Goal: Information Seeking & Learning: Learn about a topic

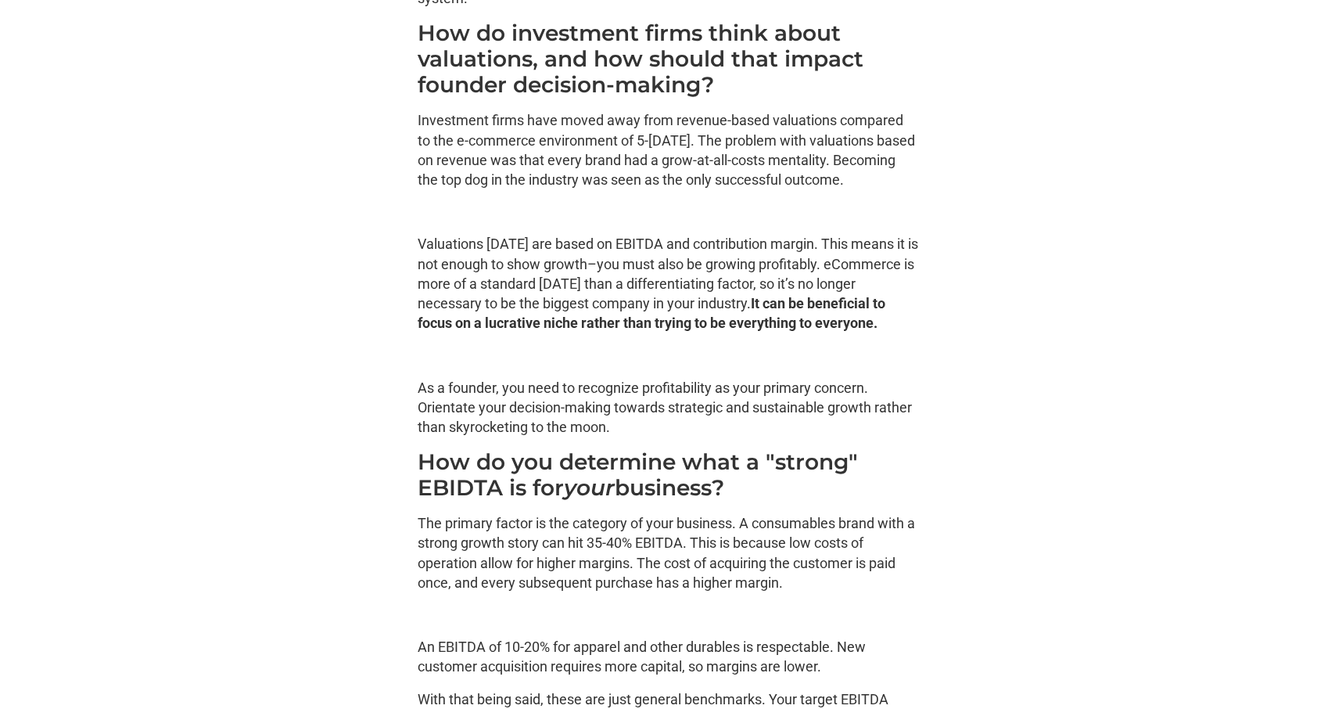
scroll to position [2928, 0]
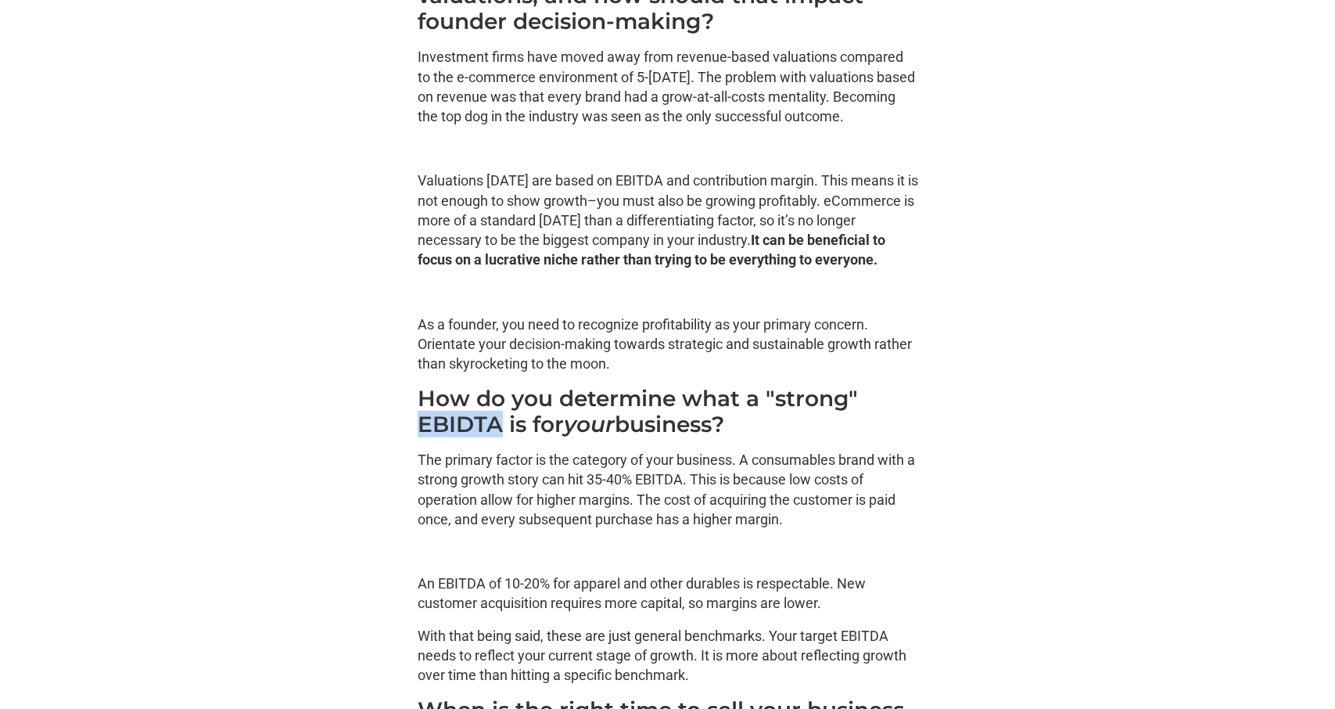
drag, startPoint x: 414, startPoint y: 429, endPoint x: 497, endPoint y: 419, distance: 82.7
copy h3 "EBIDTA"
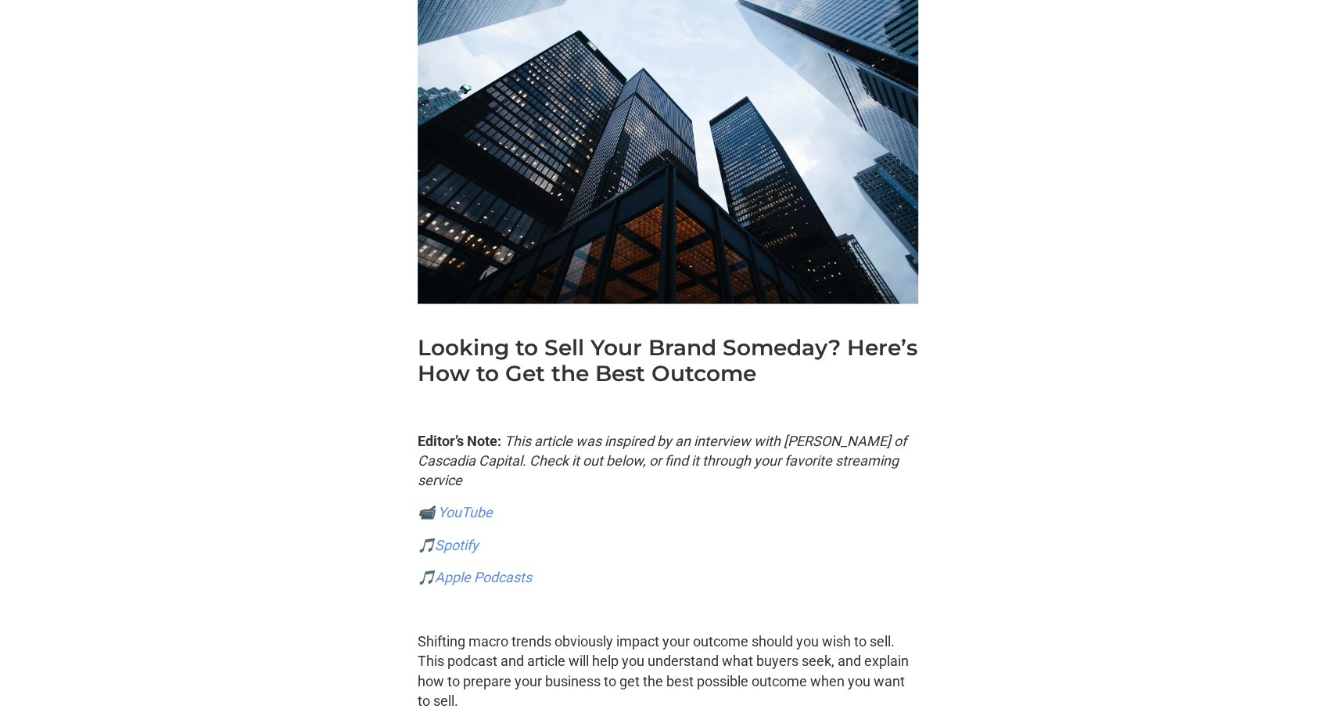
scroll to position [0, 0]
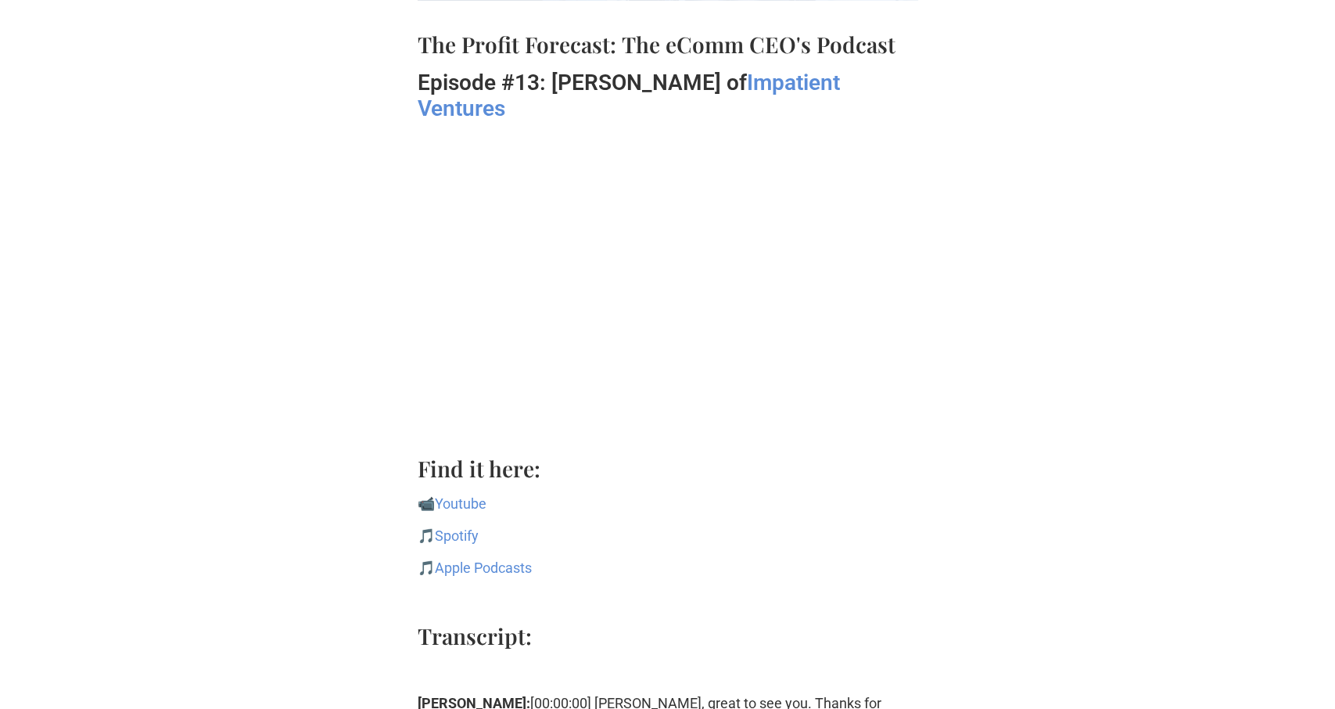
scroll to position [813, 0]
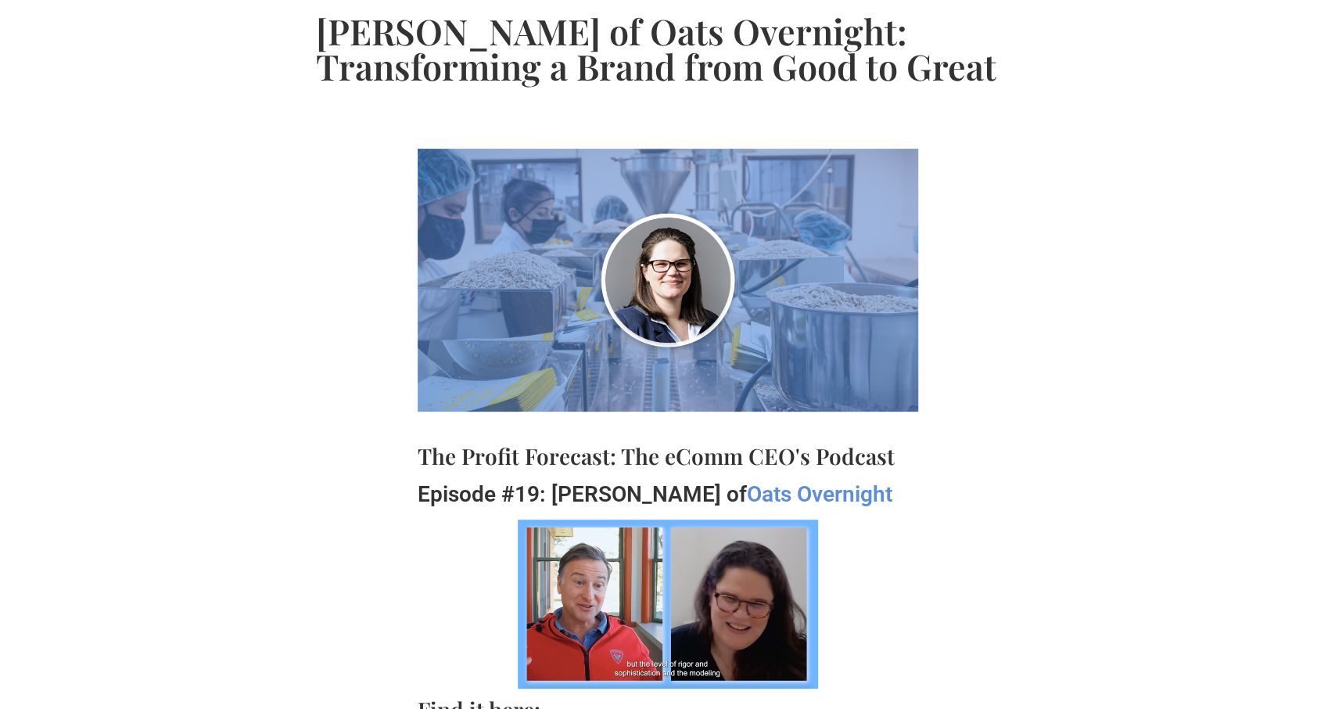
scroll to position [325, 0]
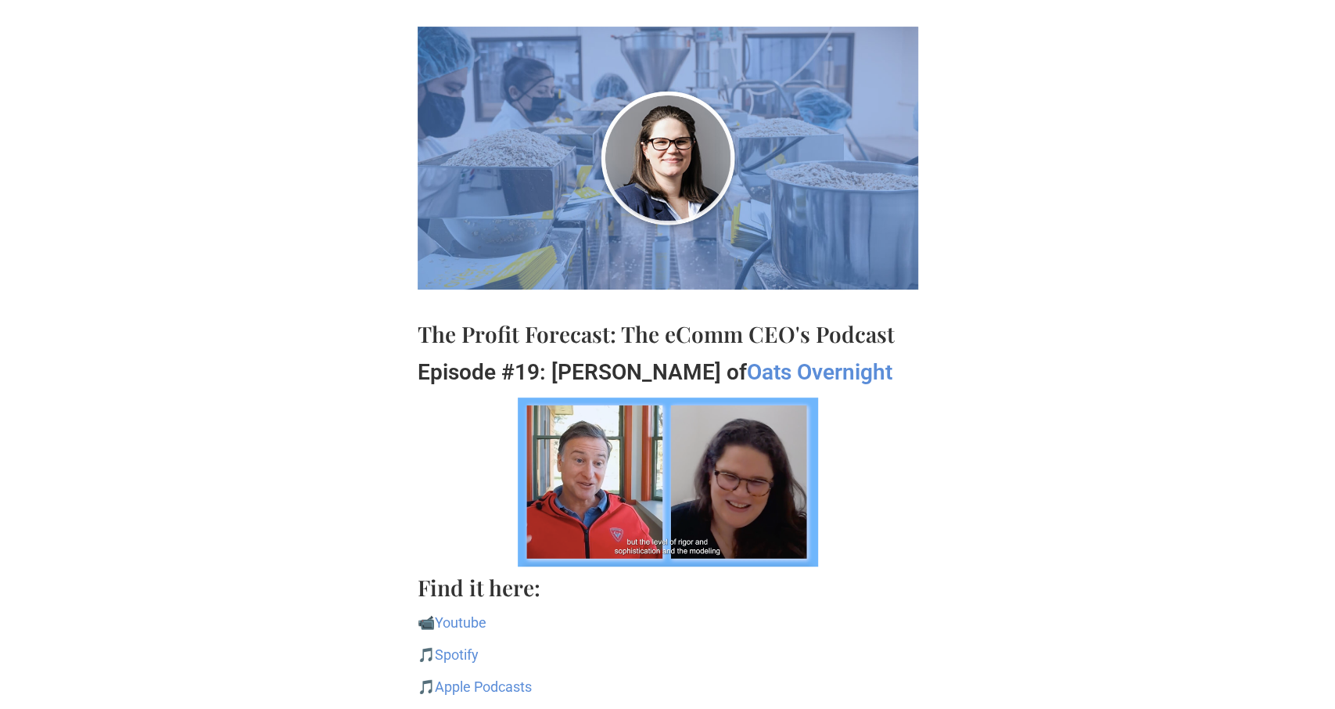
click at [677, 528] on img at bounding box center [668, 481] width 300 height 169
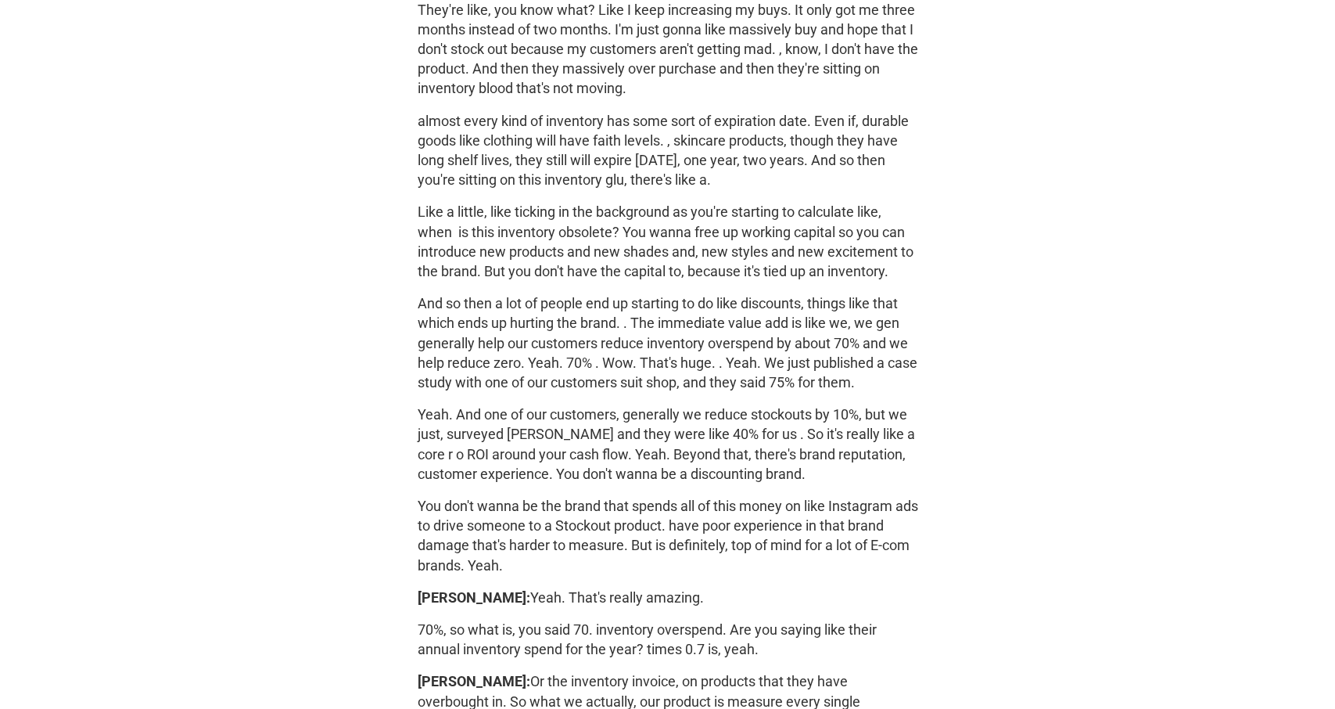
scroll to position [5287, 0]
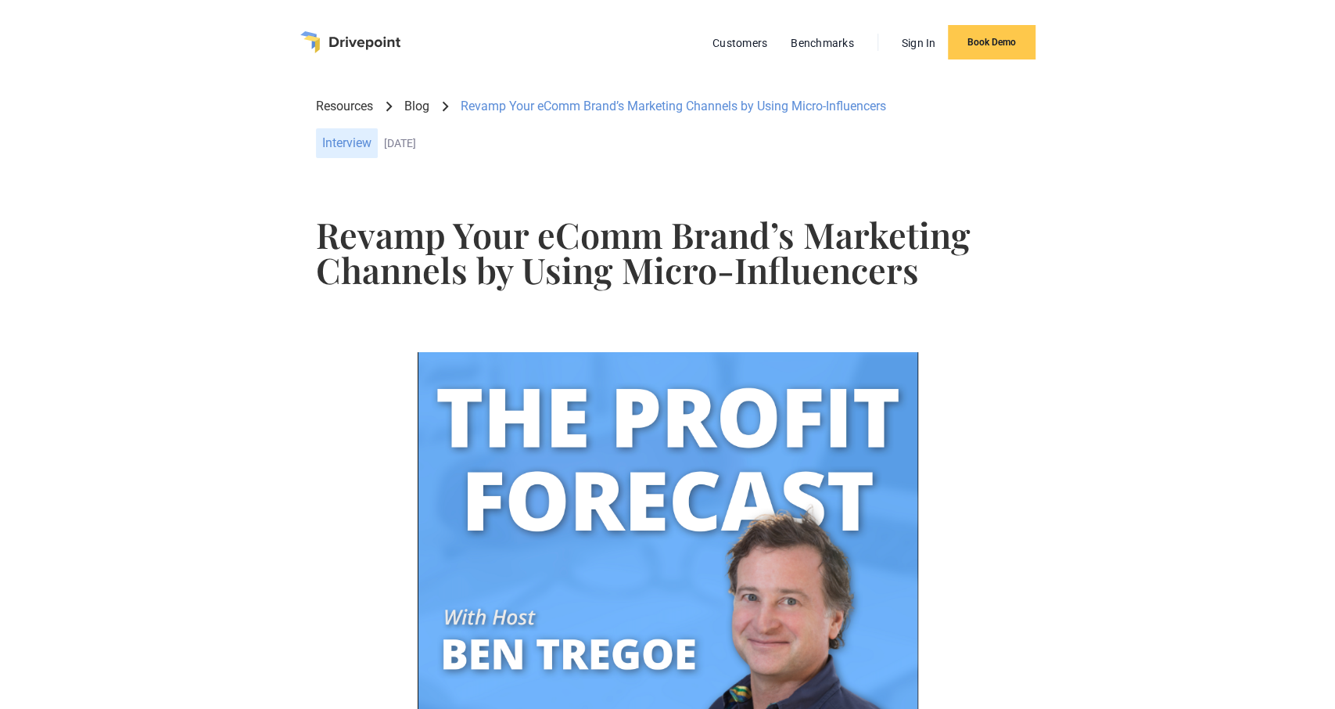
scroll to position [824, 0]
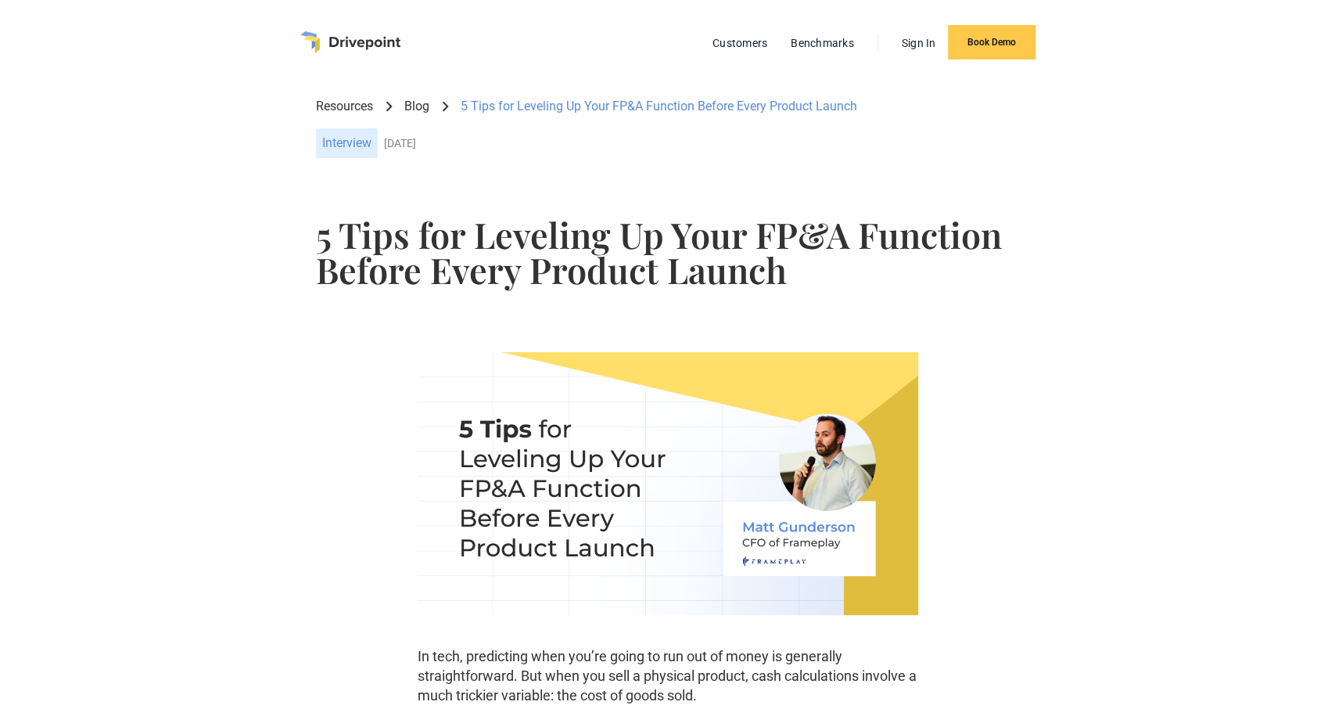
scroll to position [407, 0]
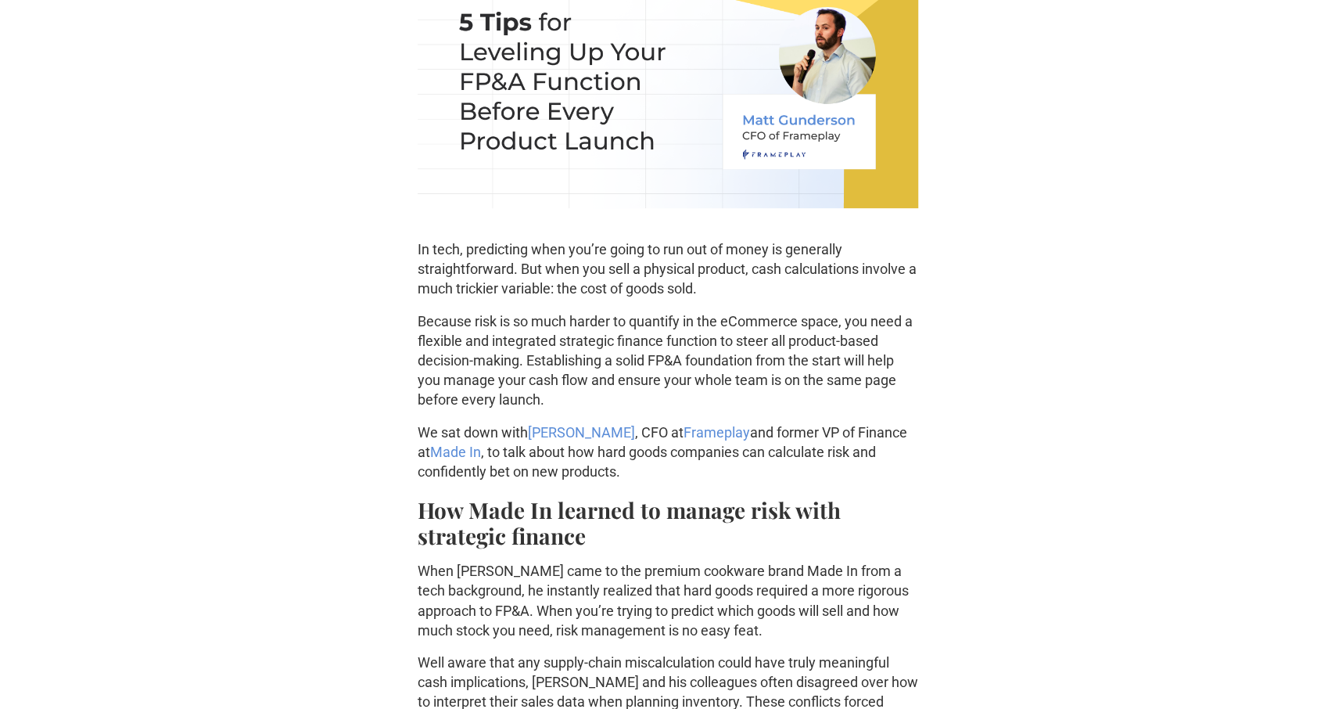
click at [656, 497] on strong "How Made In learned to manage risk with strategic finance" at bounding box center [629, 522] width 423 height 55
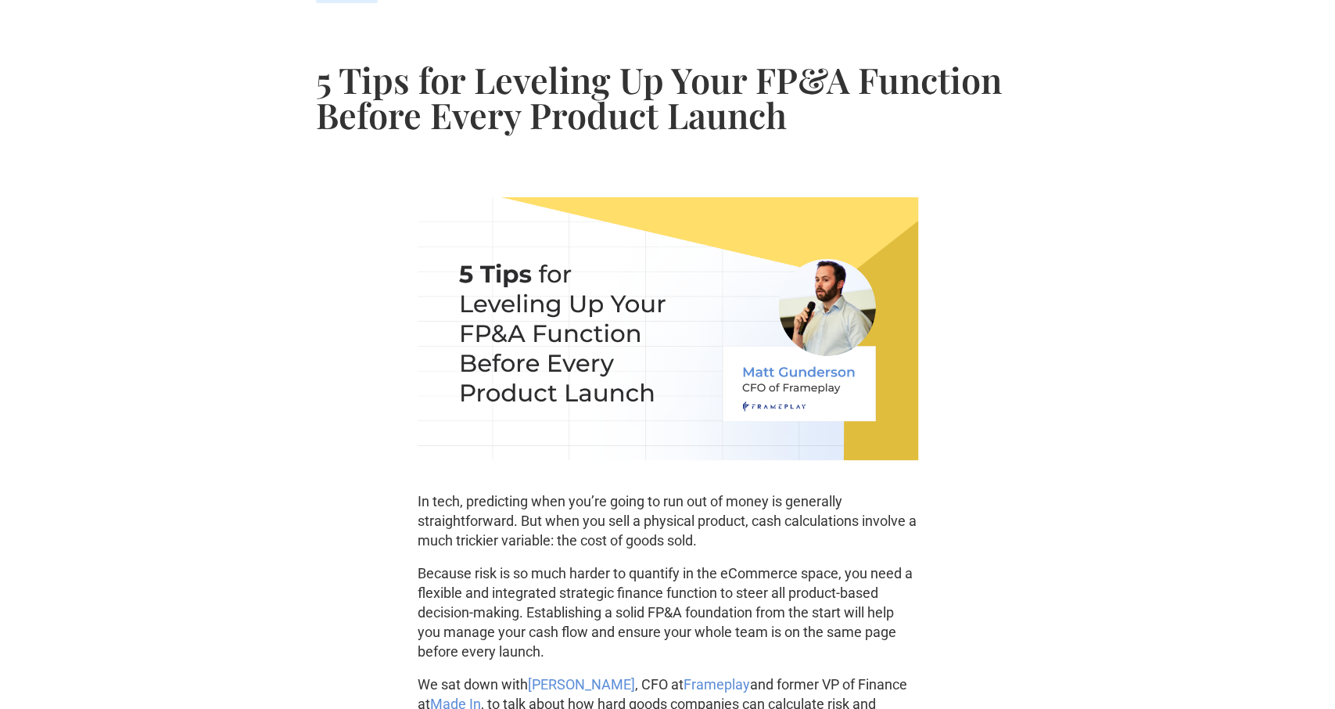
scroll to position [0, 0]
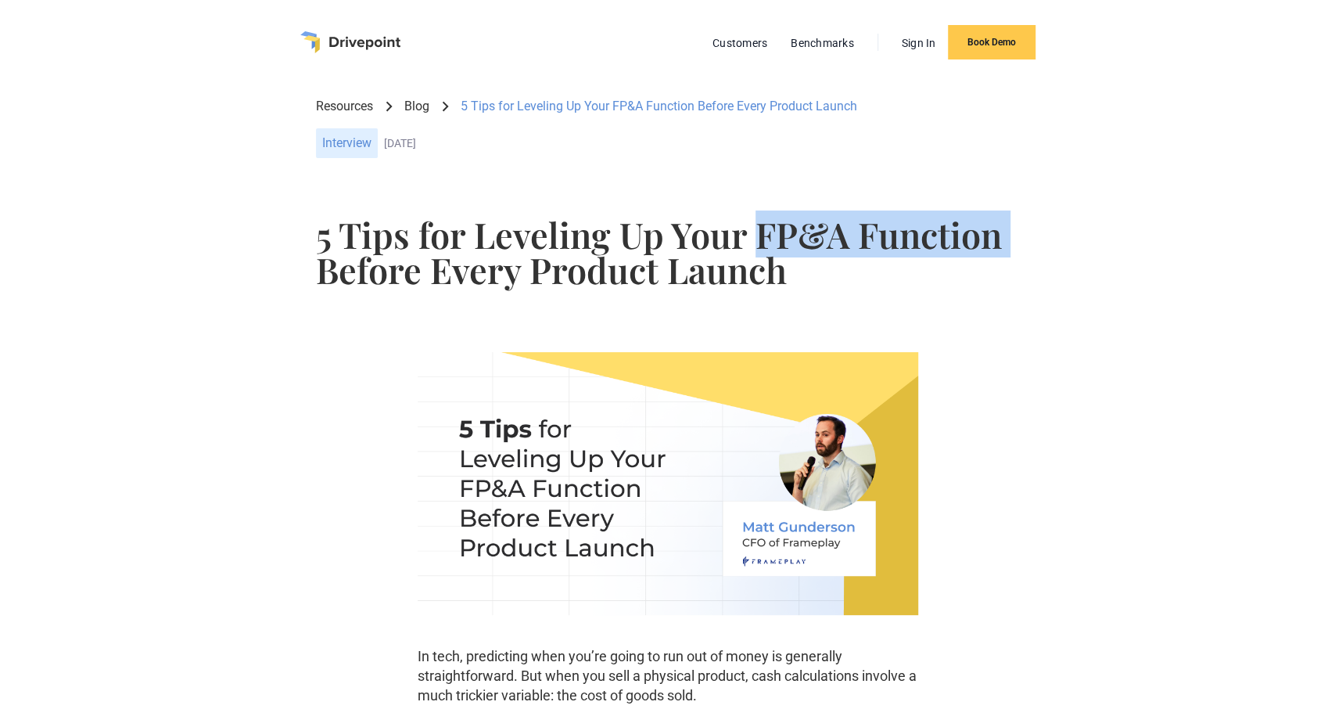
drag, startPoint x: 759, startPoint y: 235, endPoint x: 1082, endPoint y: 237, distance: 323.0
click at [1082, 237] on div "5 Tips for Leveling Up Your FP&A Function Before Every Product Launch" at bounding box center [667, 262] width 1235 height 117
copy h1 "FP&A Function"
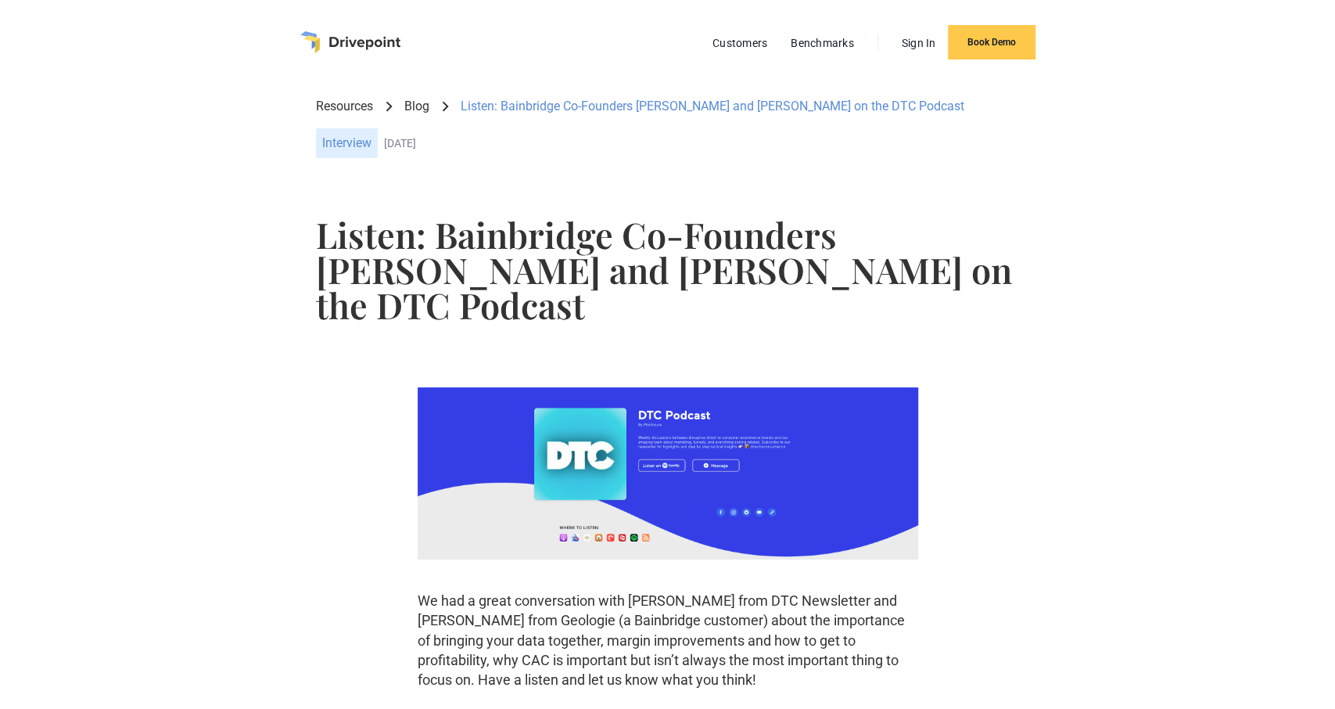
scroll to position [163, 0]
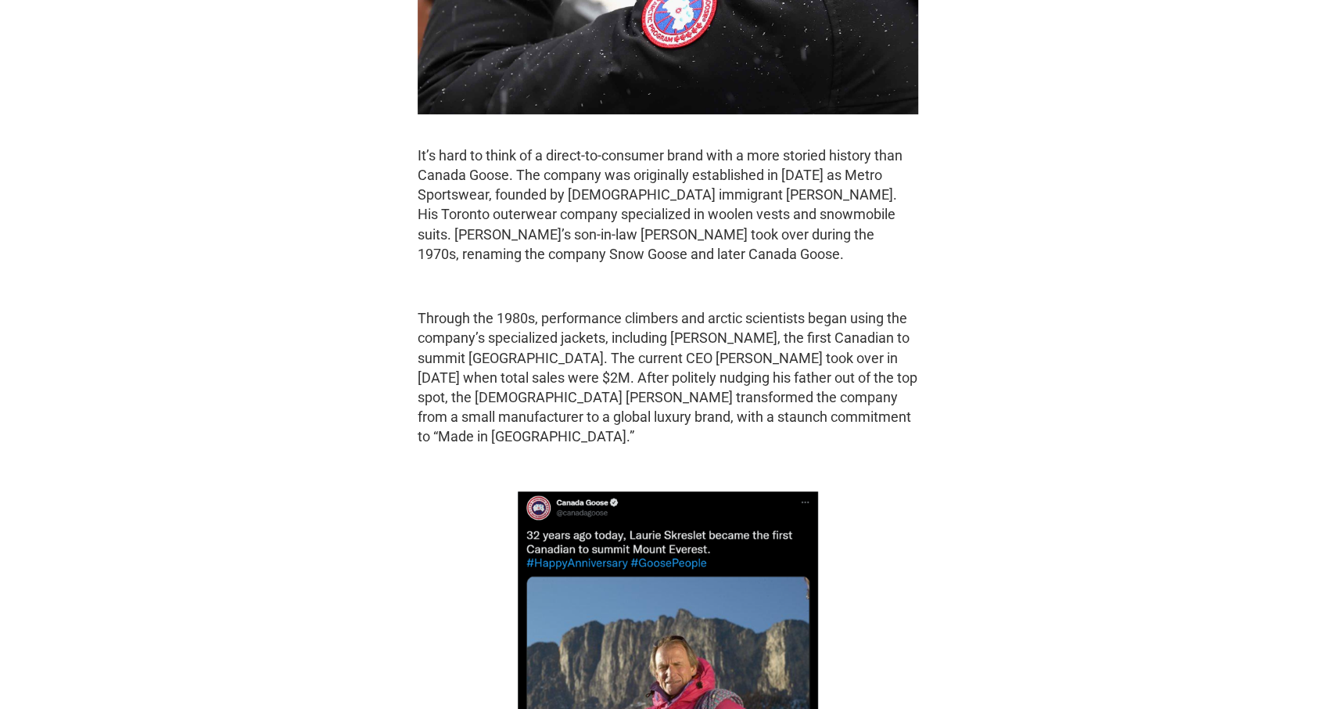
scroll to position [1139, 0]
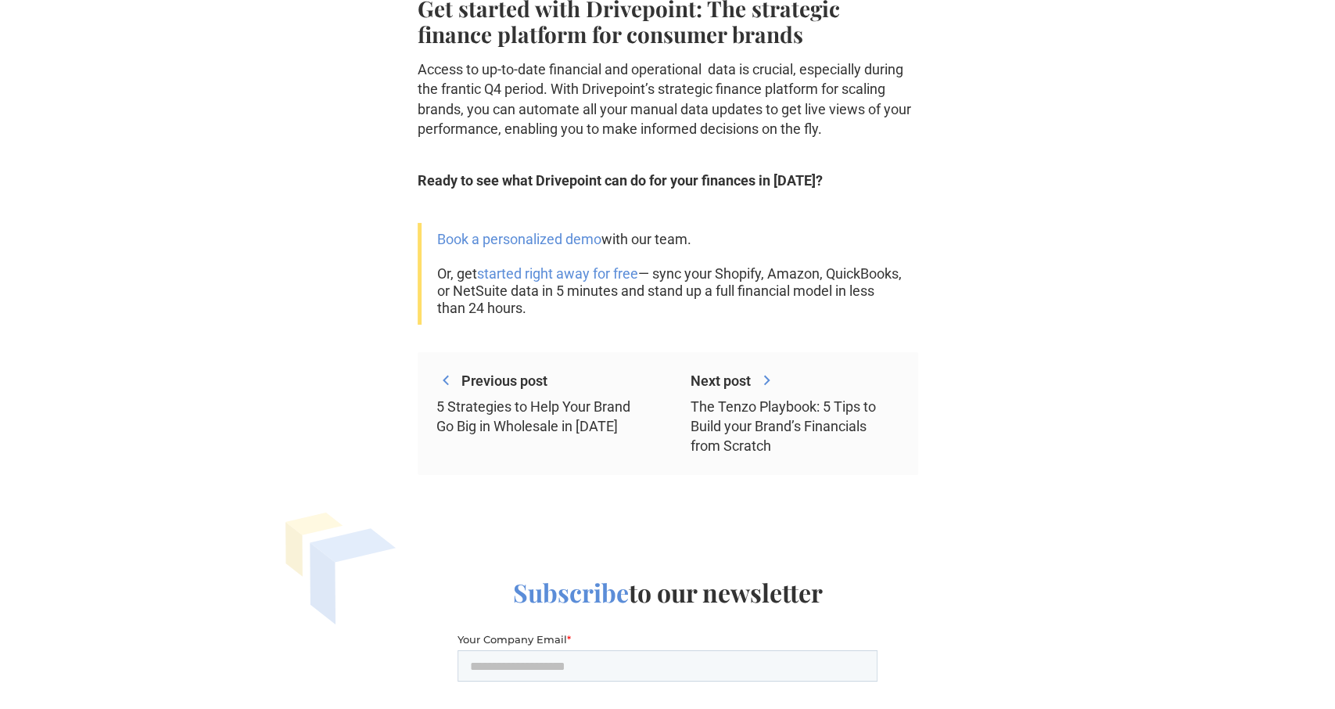
scroll to position [3823, 0]
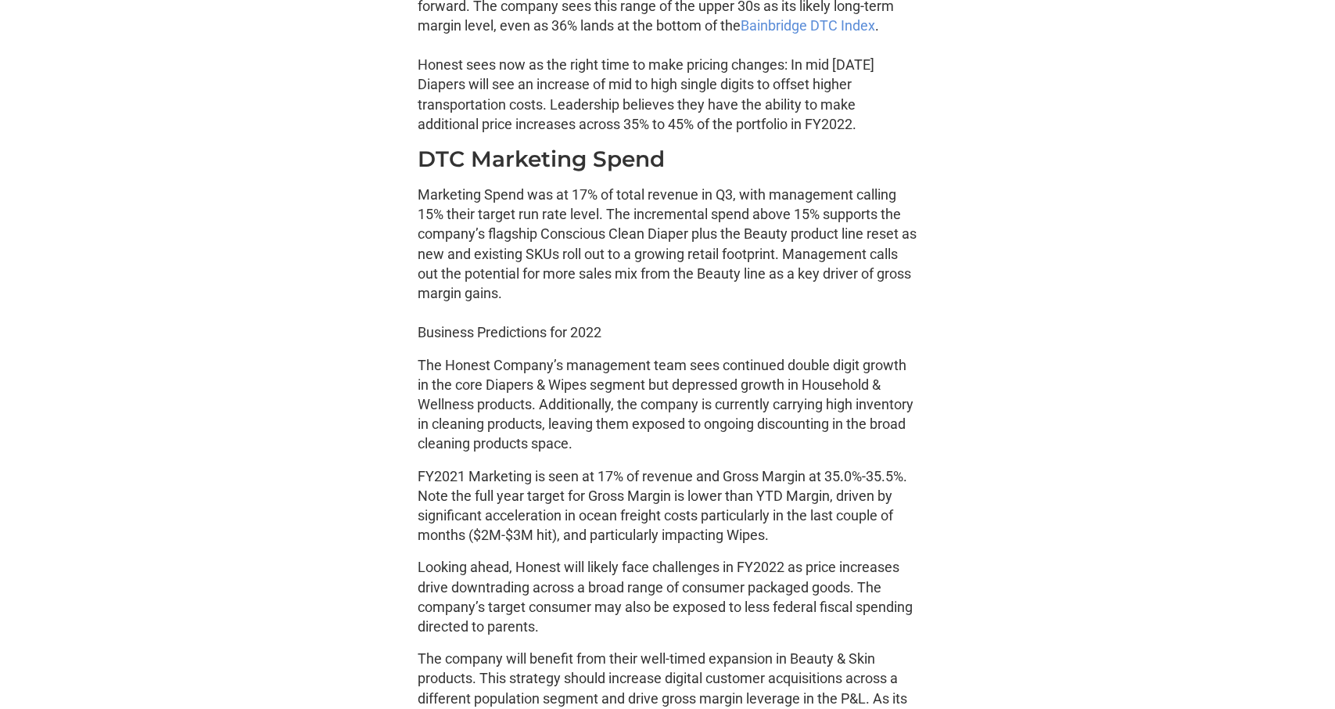
scroll to position [3497, 0]
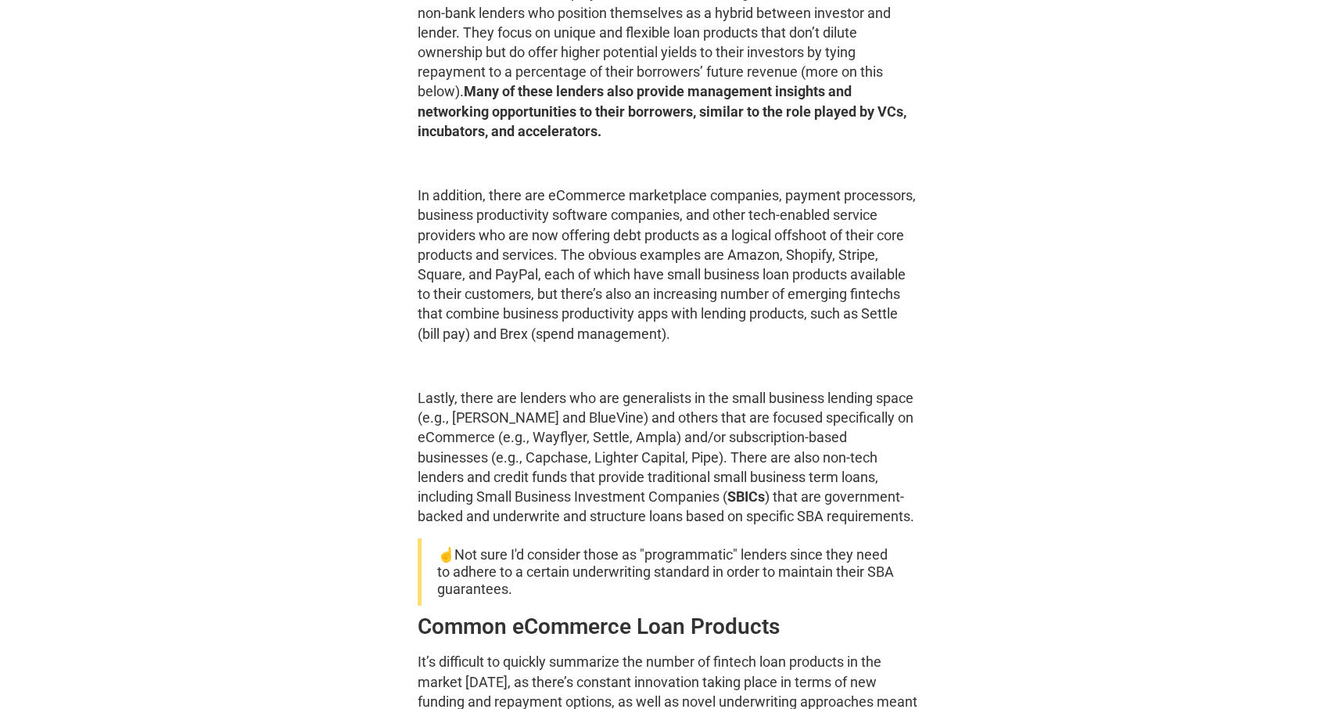
scroll to position [3172, 0]
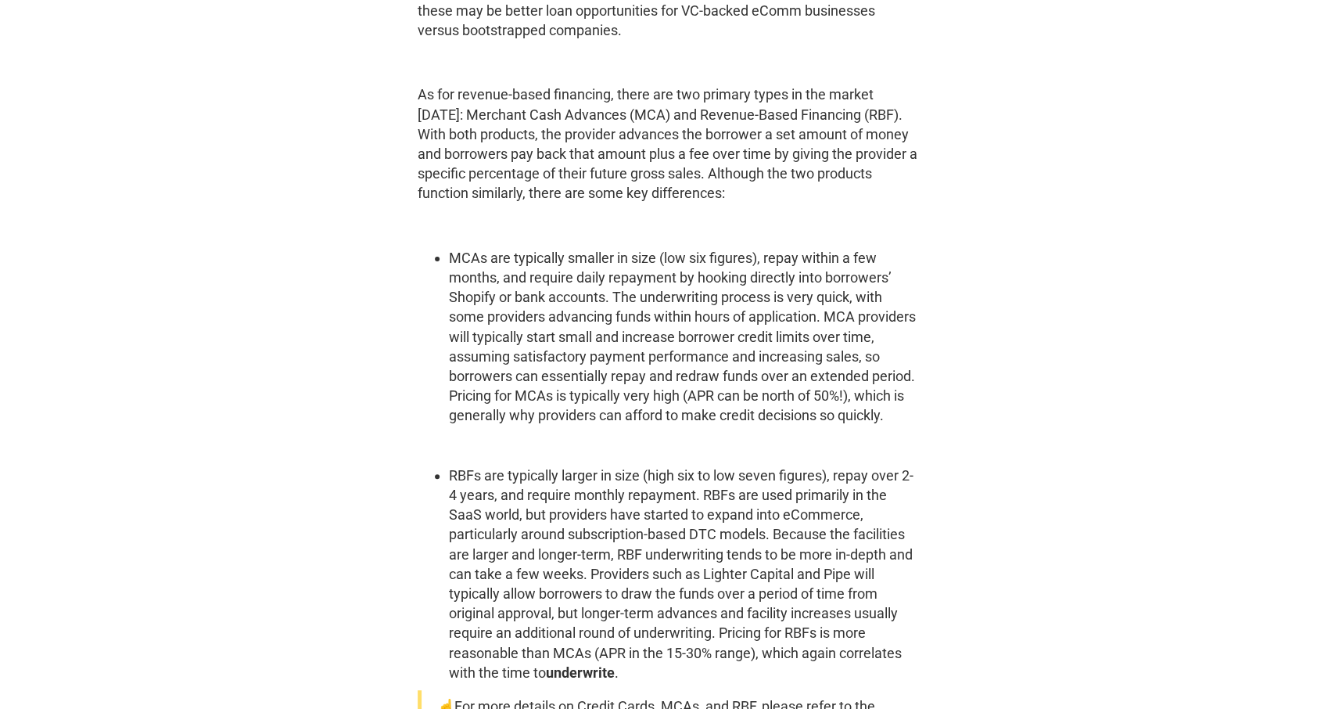
scroll to position [4555, 0]
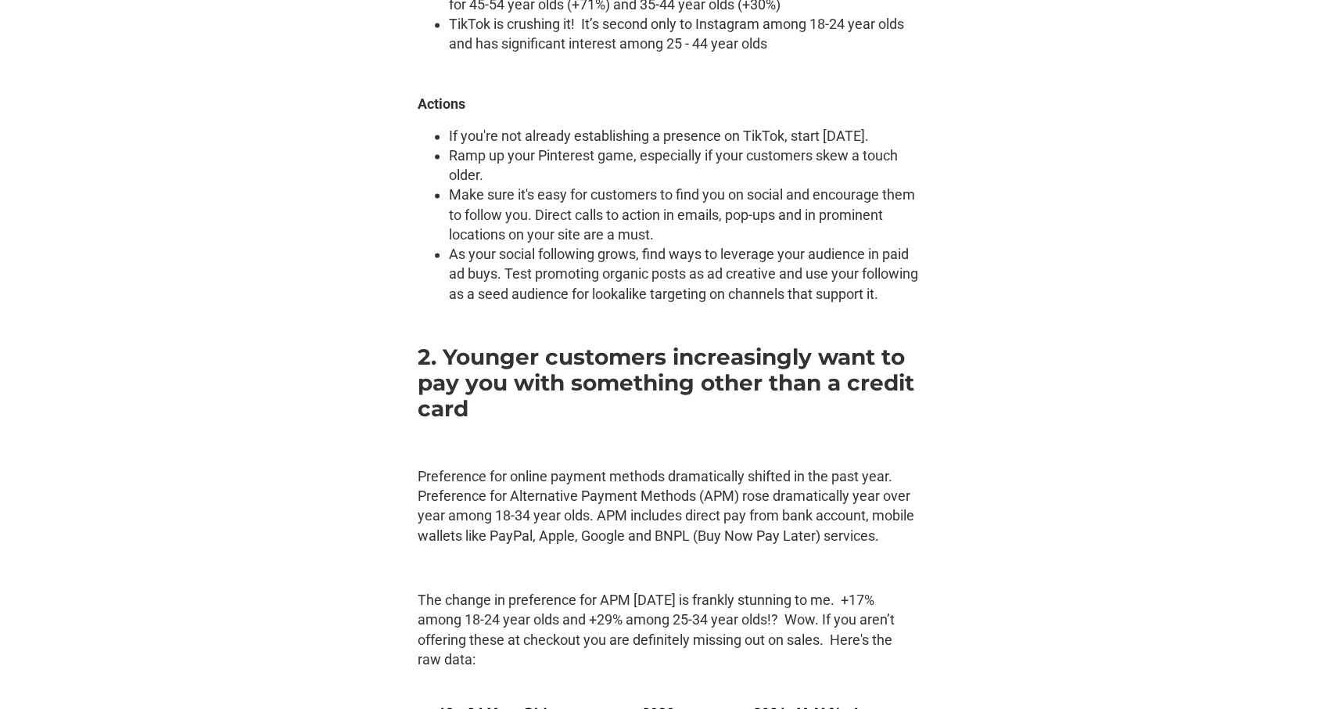
scroll to position [2196, 0]
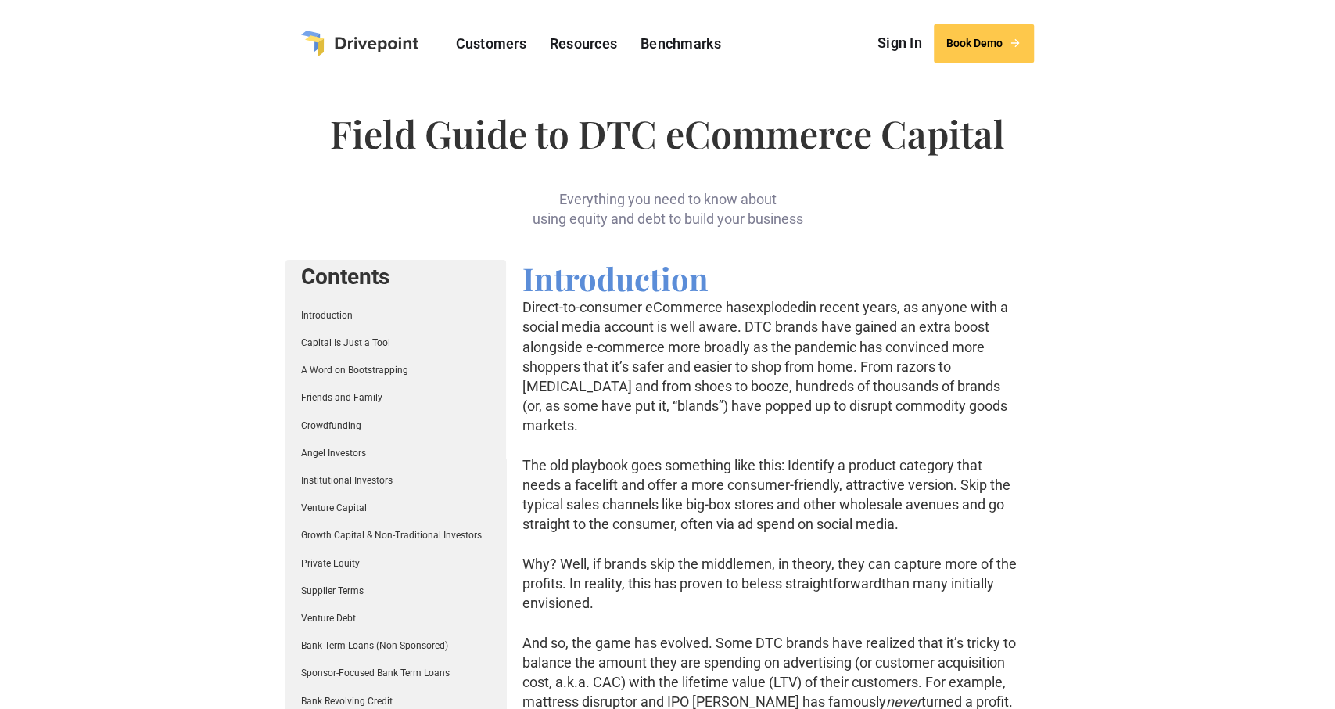
click at [321, 423] on link "Crowdfunding" at bounding box center [331, 425] width 60 height 11
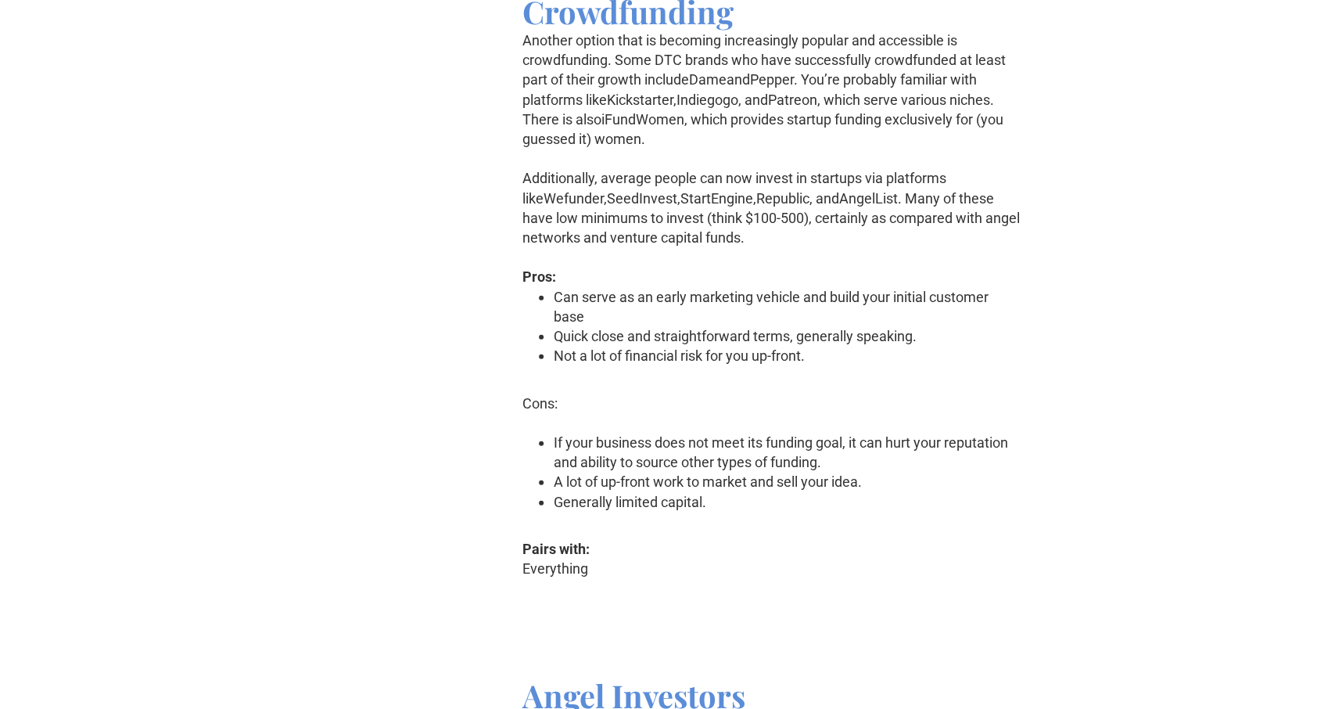
scroll to position [6363, 0]
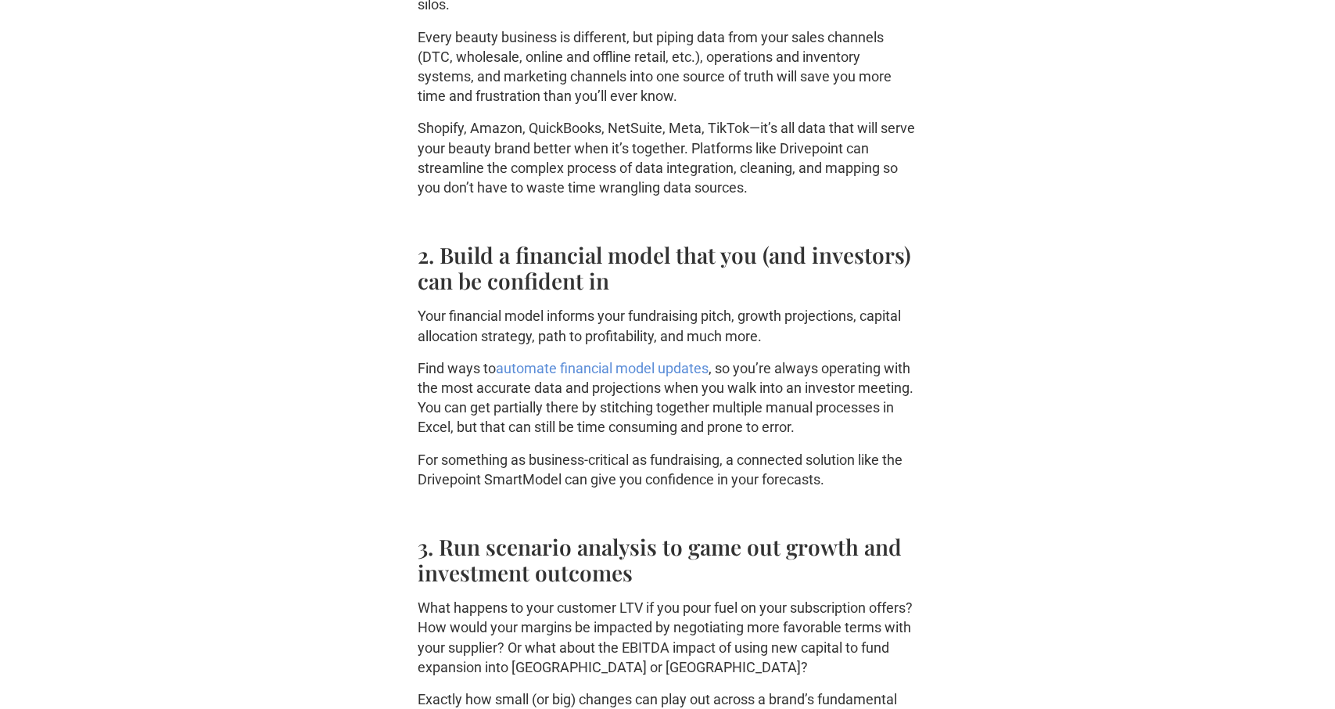
scroll to position [3172, 0]
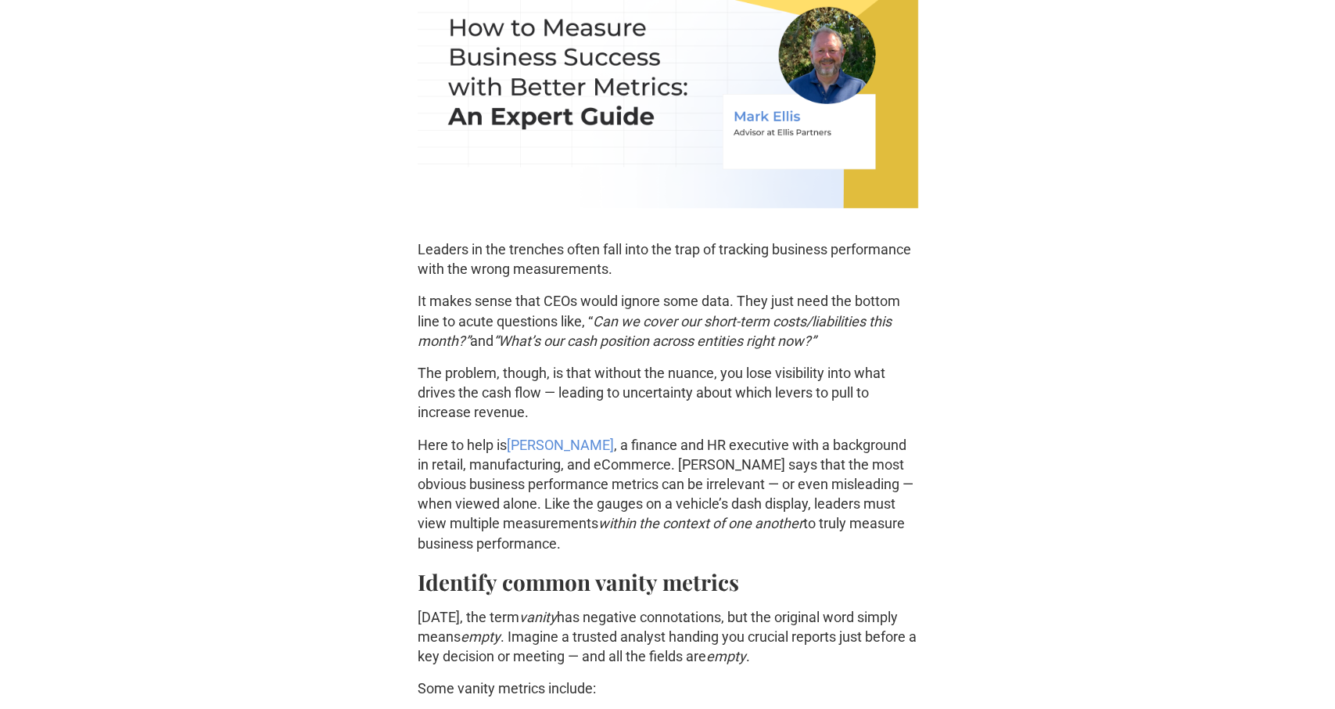
scroll to position [813, 0]
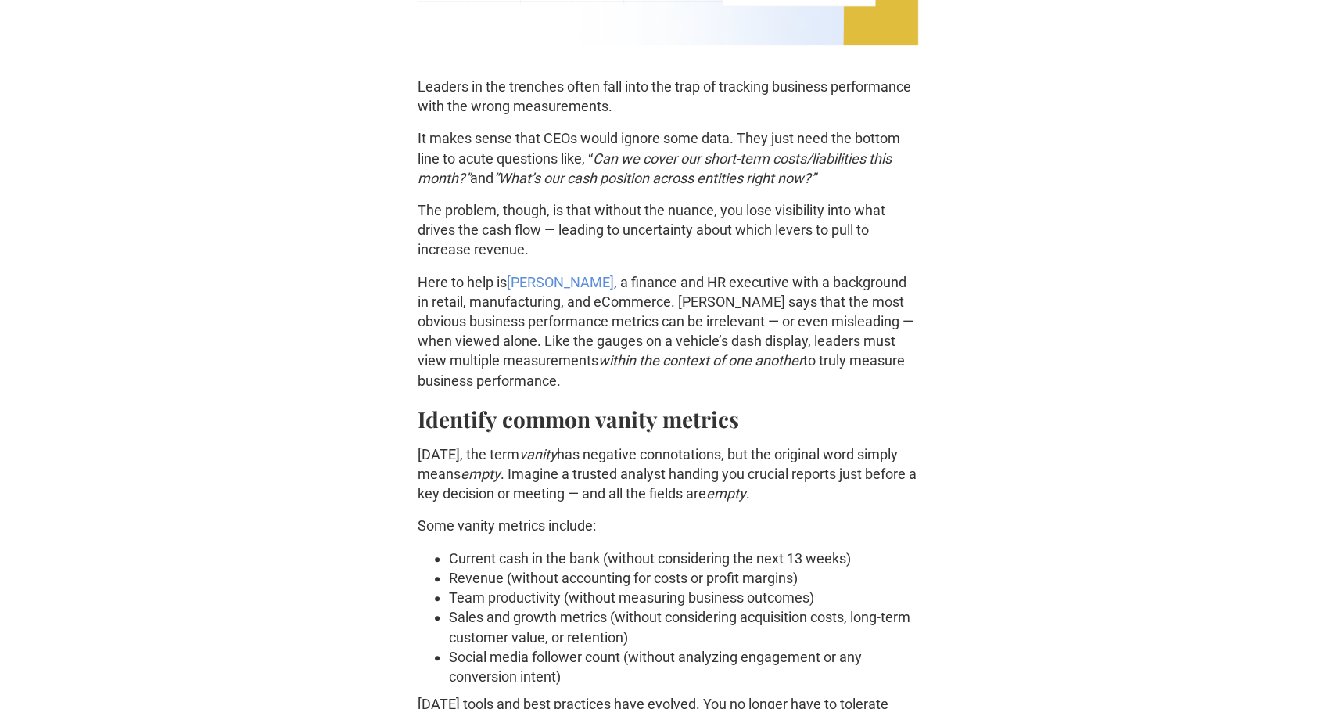
scroll to position [0, 0]
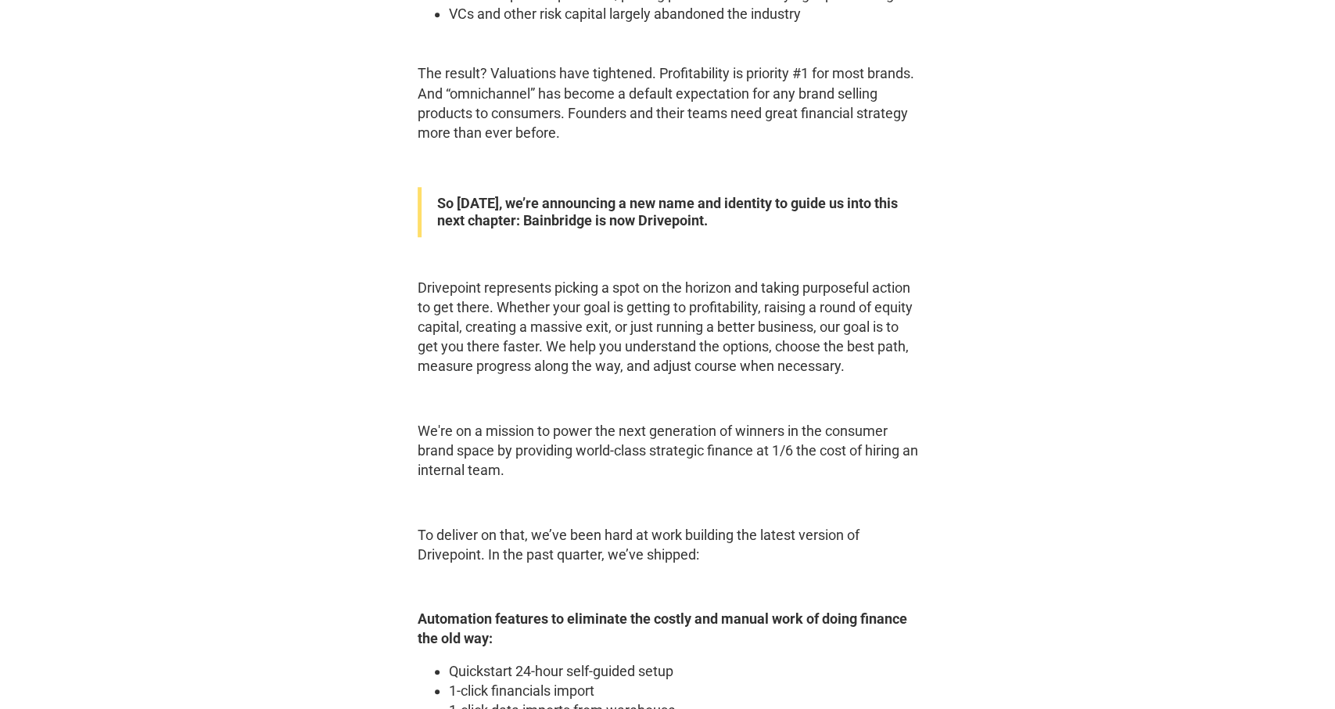
scroll to position [813, 0]
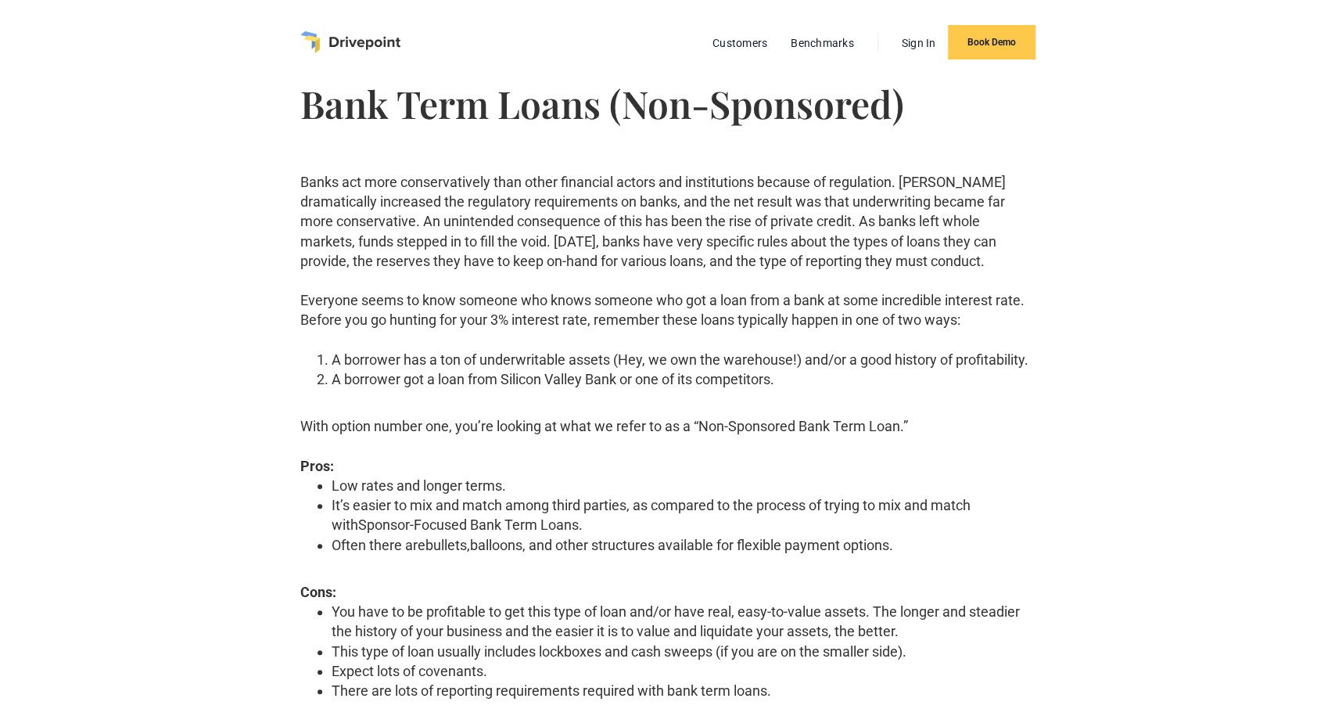
click at [460, 118] on h1 "Bank Term Loans (Non-Sponsored)" at bounding box center [667, 103] width 735 height 38
